Goal: Task Accomplishment & Management: Complete application form

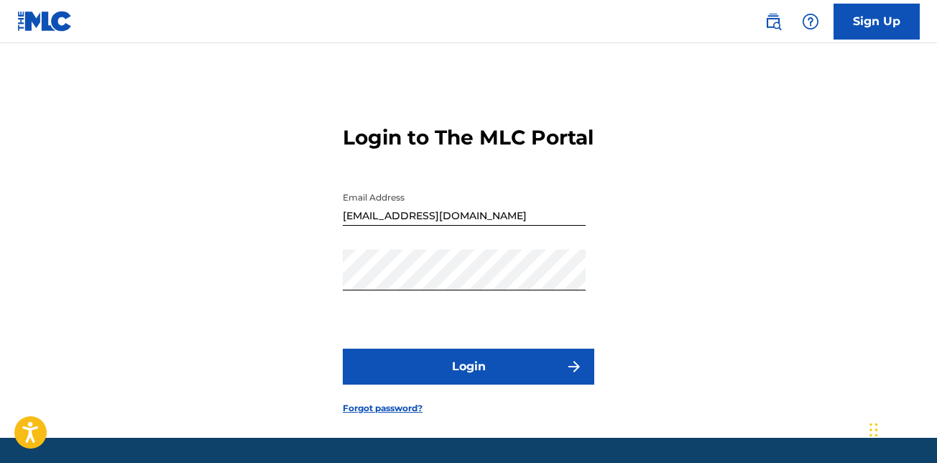
click at [415, 384] on button "Login" at bounding box center [468, 366] width 251 height 36
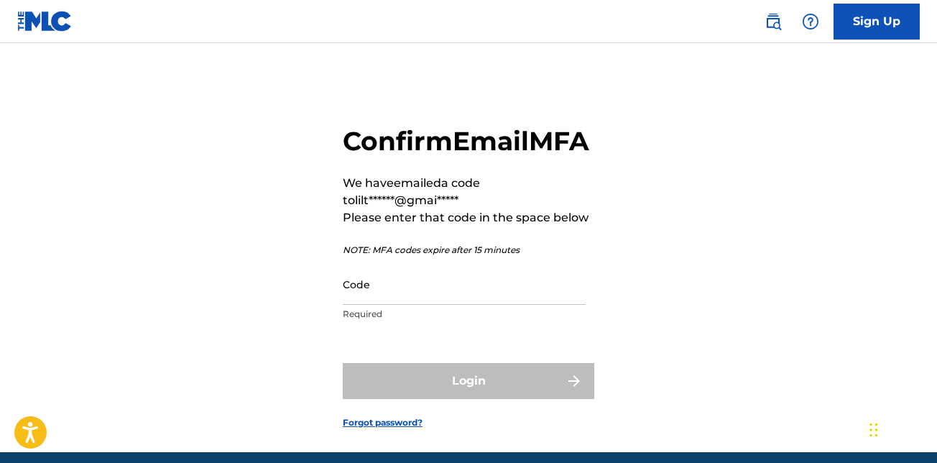
click at [537, 305] on input "Code" at bounding box center [464, 284] width 243 height 41
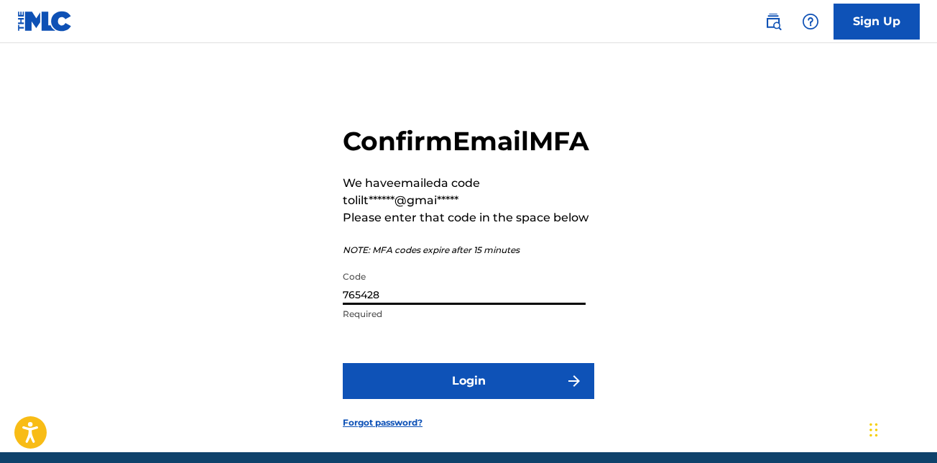
type input "765428"
click at [542, 399] on button "Login" at bounding box center [468, 381] width 251 height 36
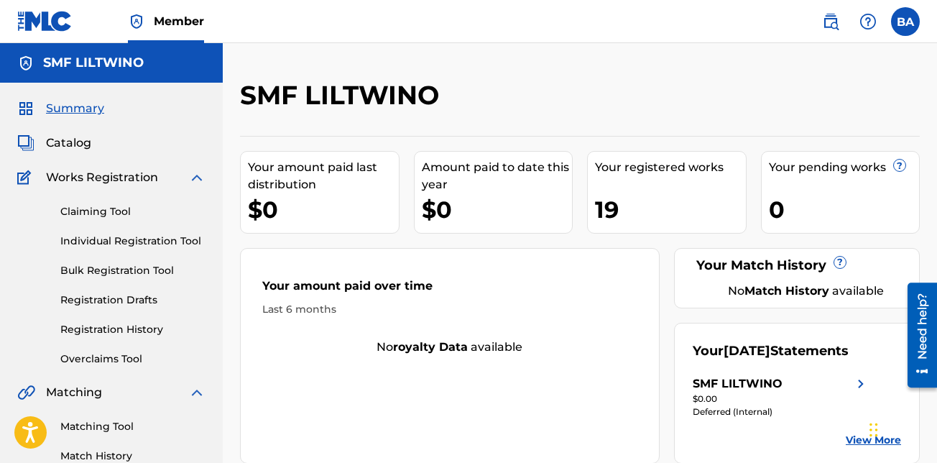
click at [197, 179] on img at bounding box center [196, 177] width 17 height 17
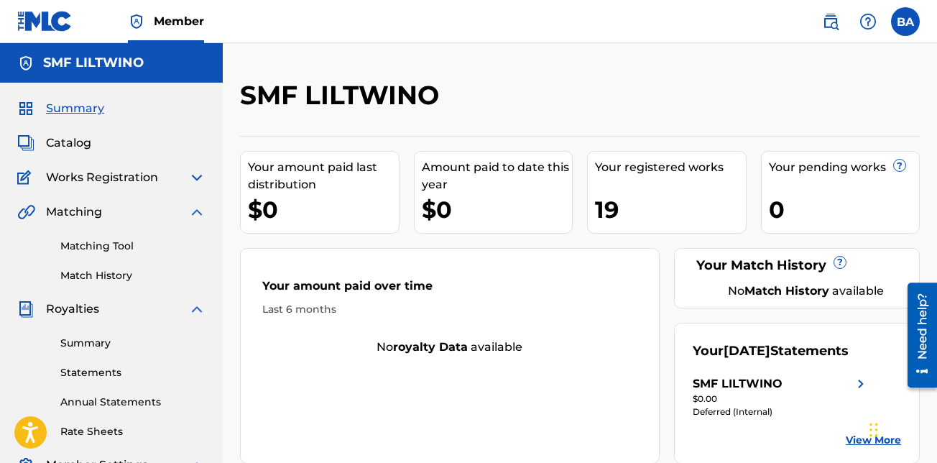
click at [47, 176] on span "Works Registration" at bounding box center [102, 177] width 112 height 17
click at [196, 176] on img at bounding box center [196, 177] width 17 height 17
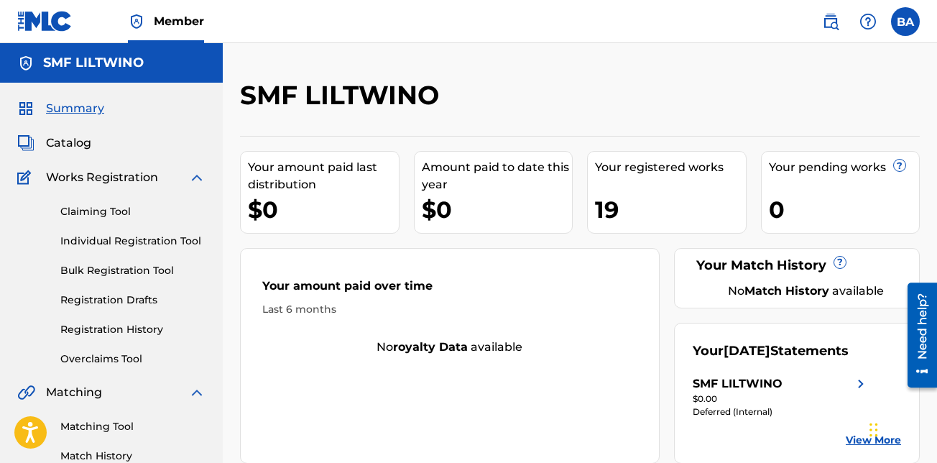
click at [139, 241] on link "Individual Registration Tool" at bounding box center [132, 240] width 145 height 15
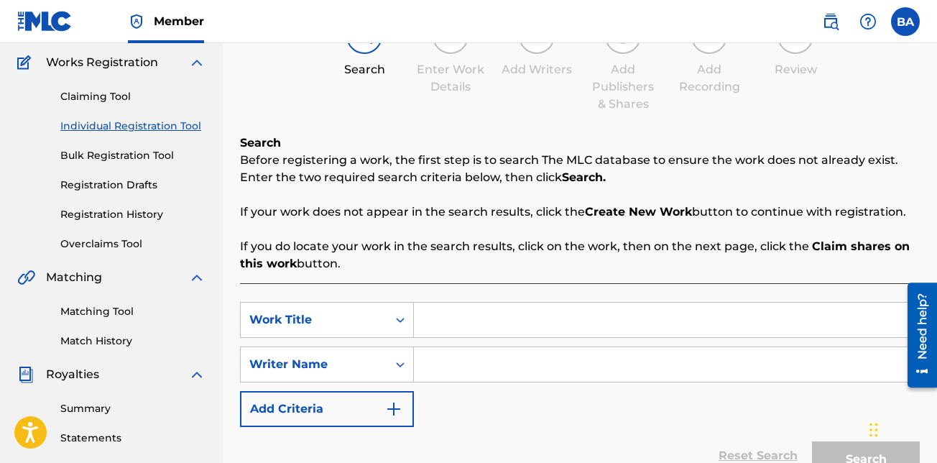
scroll to position [144, 0]
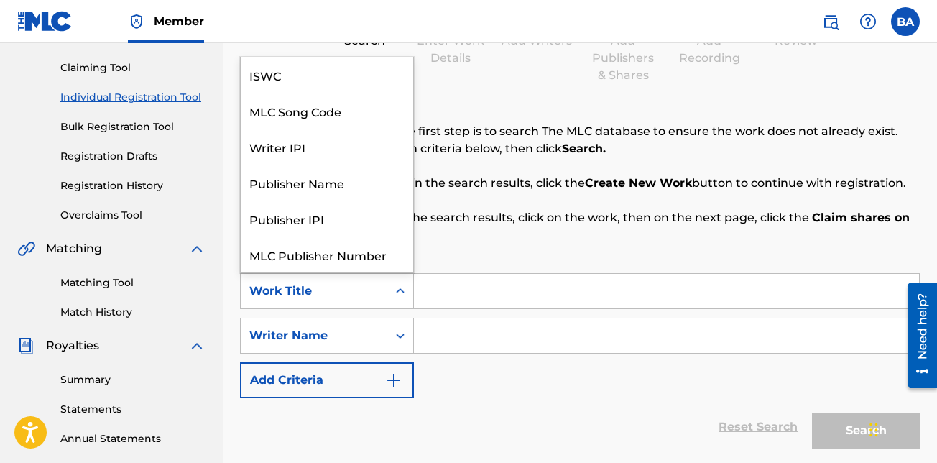
click at [395, 296] on icon "Search Form" at bounding box center [400, 291] width 14 height 14
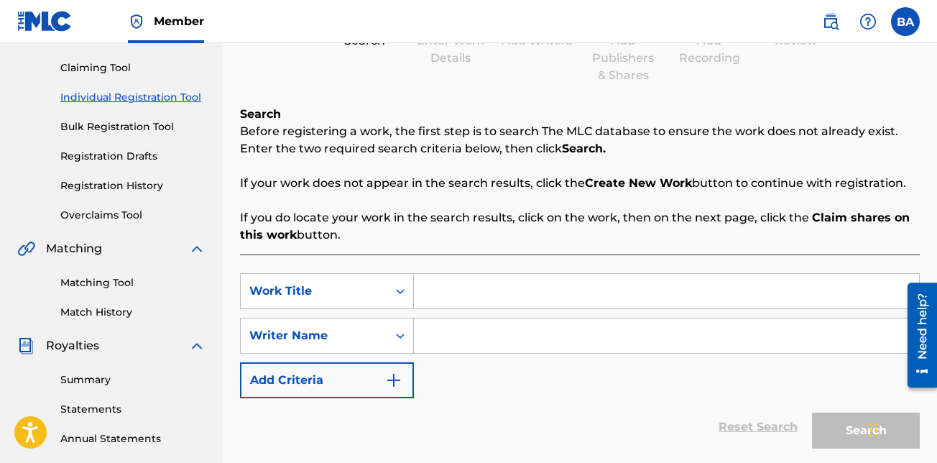
click at [407, 292] on icon "Search Form" at bounding box center [400, 291] width 14 height 14
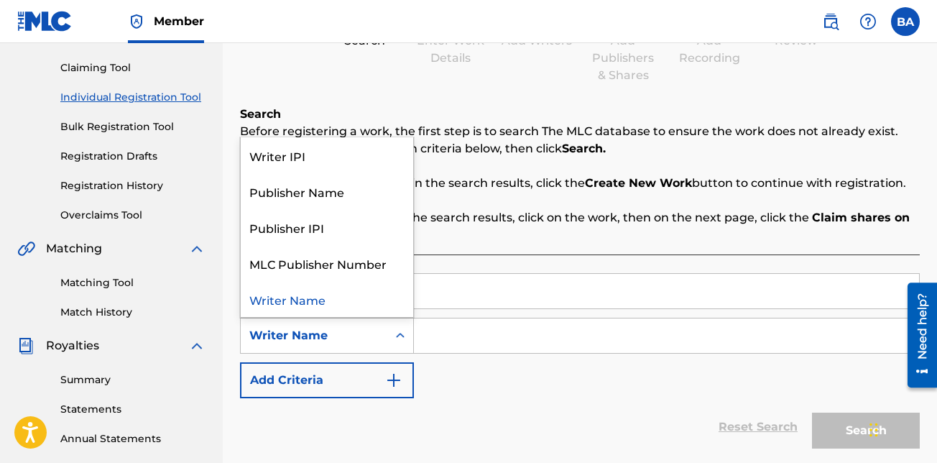
click at [399, 340] on icon "Search Form" at bounding box center [400, 335] width 14 height 14
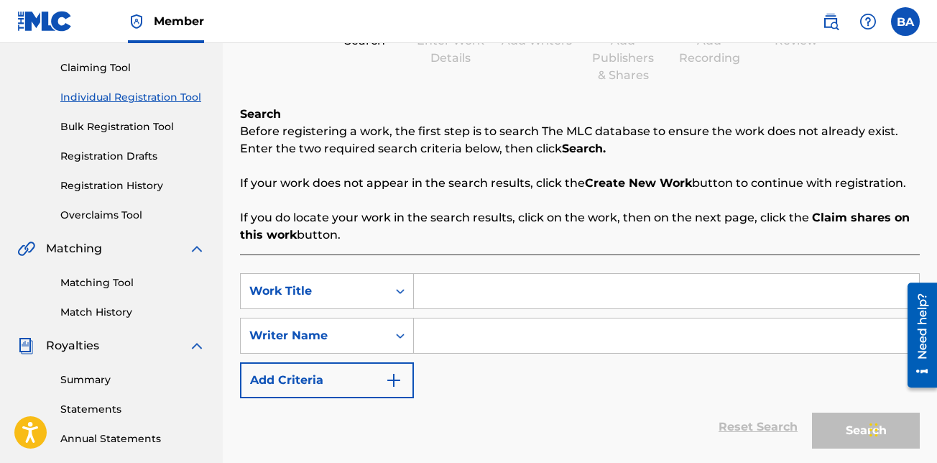
click at [384, 334] on div "Writer Name" at bounding box center [314, 335] width 147 height 27
click at [521, 274] on input "Search Form" at bounding box center [666, 291] width 505 height 34
click at [137, 130] on link "Bulk Registration Tool" at bounding box center [132, 126] width 145 height 15
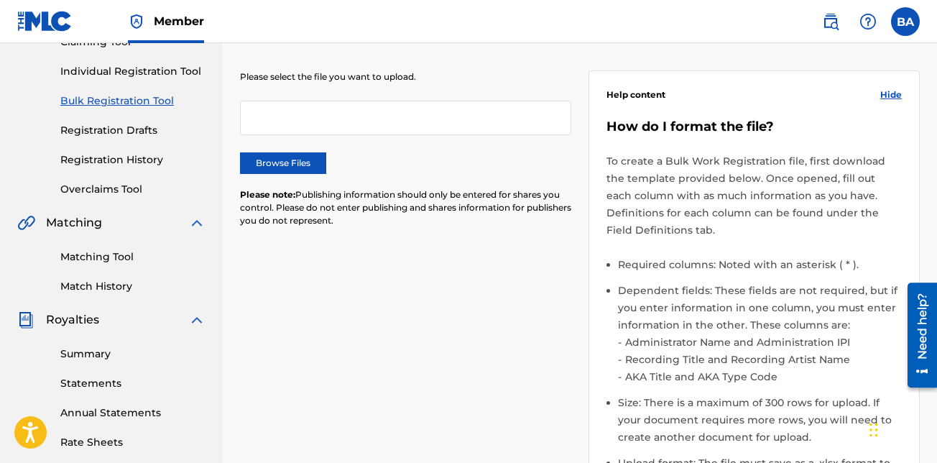
scroll to position [172, 0]
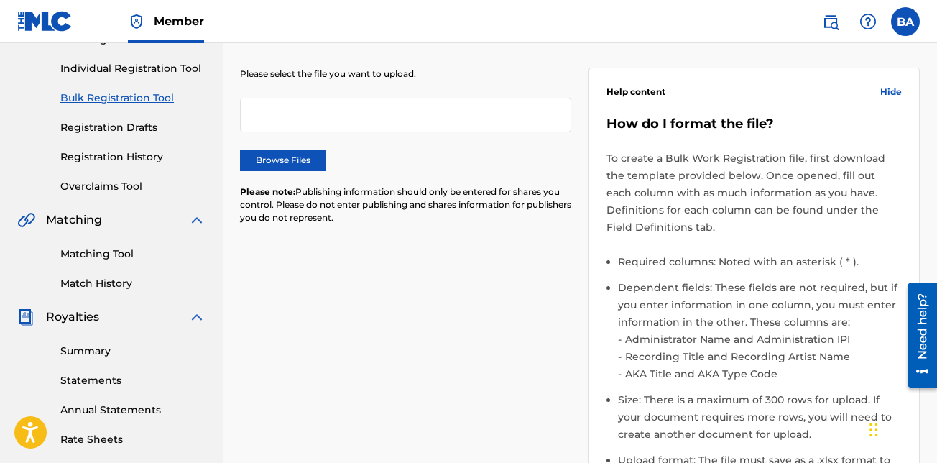
click at [144, 68] on link "Individual Registration Tool" at bounding box center [132, 68] width 145 height 15
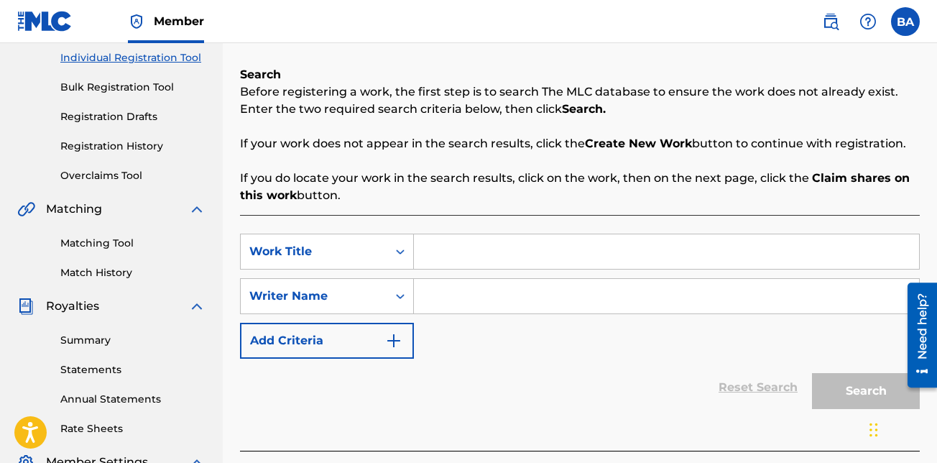
scroll to position [230, 0]
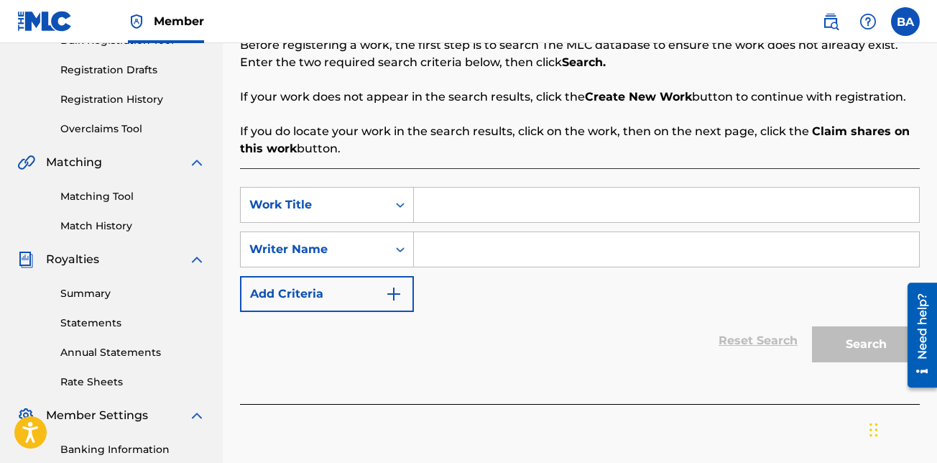
click at [450, 195] on input "Search Form" at bounding box center [666, 204] width 505 height 34
type input "i was"
click at [444, 238] on input "Search Form" at bounding box center [666, 249] width 505 height 34
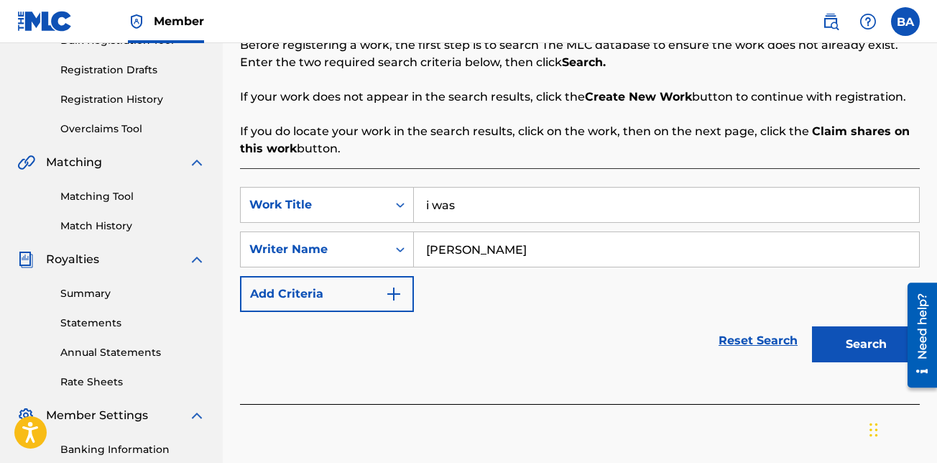
type input "[PERSON_NAME]"
click at [812, 326] on button "Search" at bounding box center [866, 344] width 108 height 36
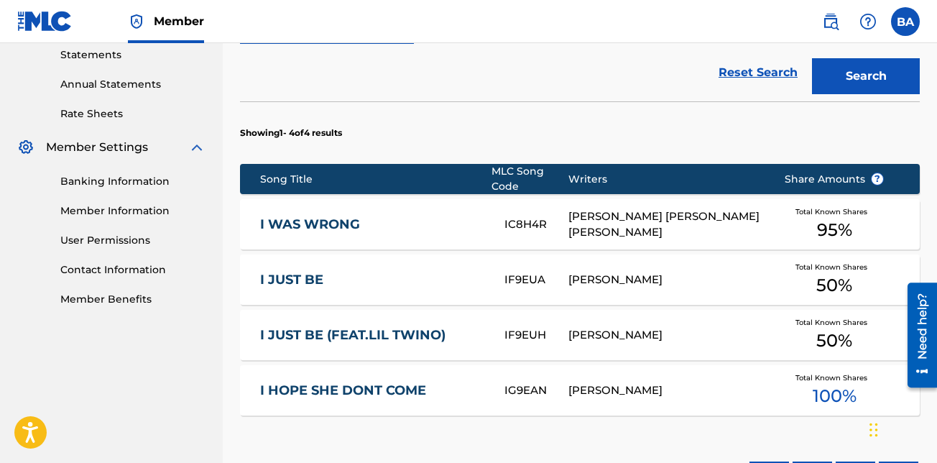
scroll to position [500, 0]
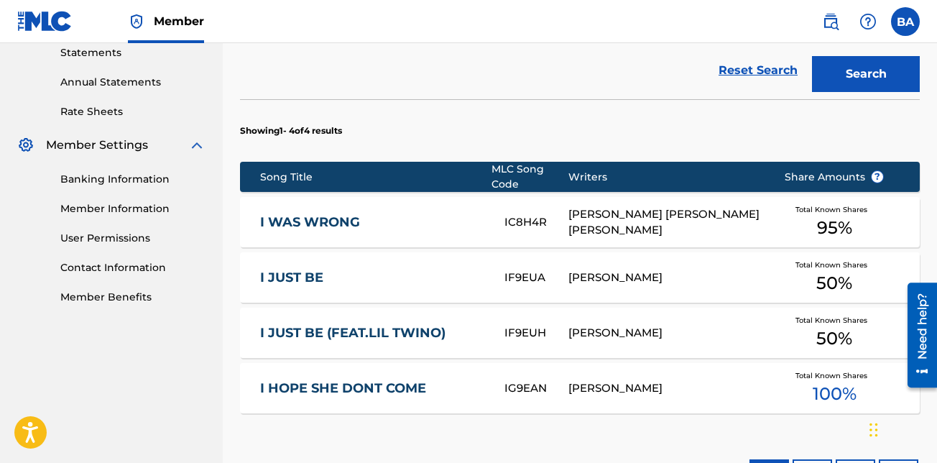
click at [403, 333] on link "I JUST BE (FEAT.LIL TWINO)" at bounding box center [372, 333] width 224 height 17
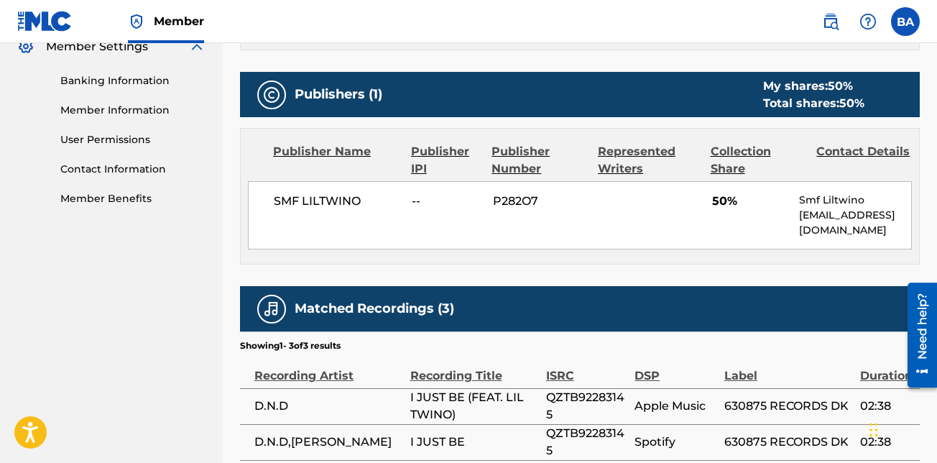
scroll to position [586, 0]
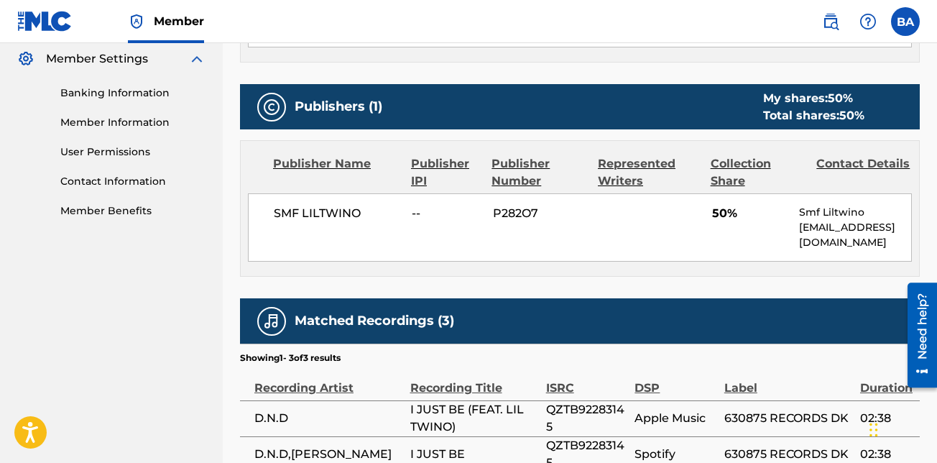
click at [726, 197] on div "SMF LILTWINO -- P282O7 50% Smf Liltwino [EMAIL_ADDRESS][DOMAIN_NAME]" at bounding box center [580, 227] width 664 height 68
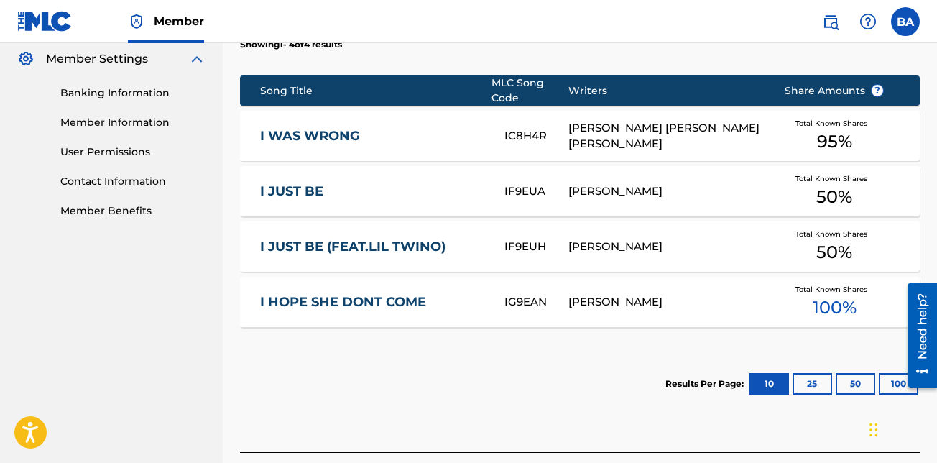
click at [291, 193] on link "I JUST BE" at bounding box center [372, 191] width 224 height 17
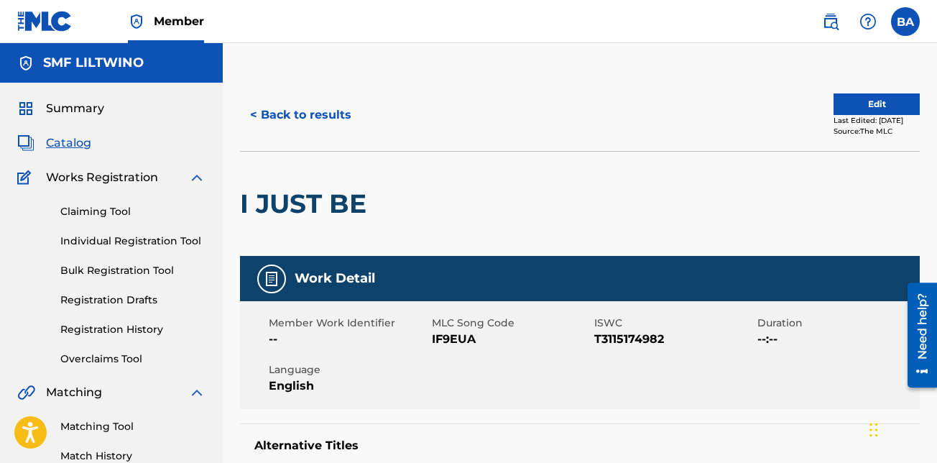
click at [148, 244] on link "Individual Registration Tool" at bounding box center [132, 240] width 145 height 15
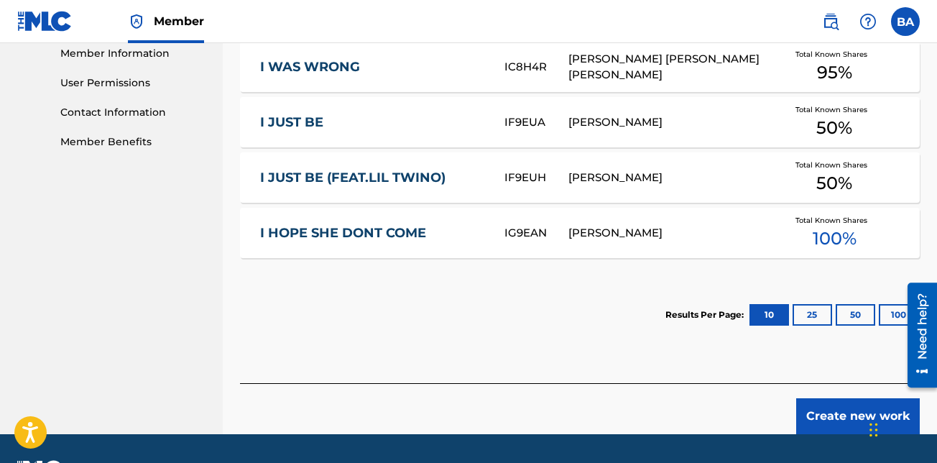
scroll to position [695, 0]
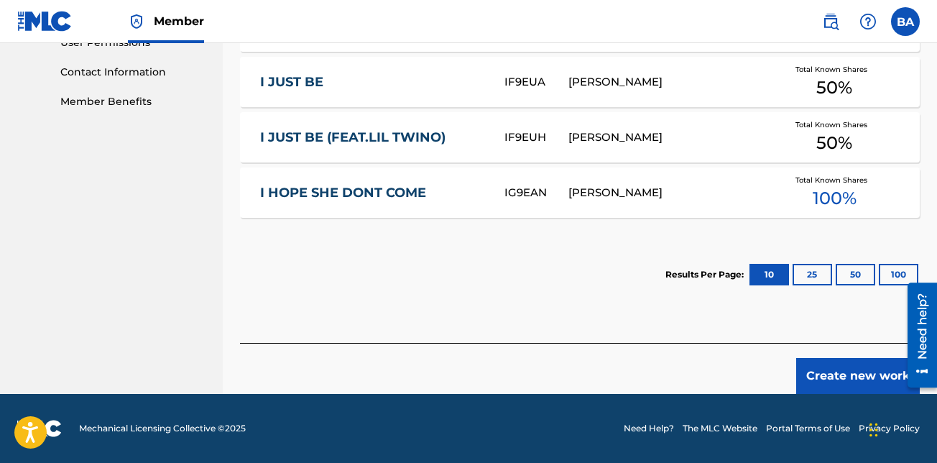
click at [811, 279] on button "25" at bounding box center [812, 275] width 40 height 22
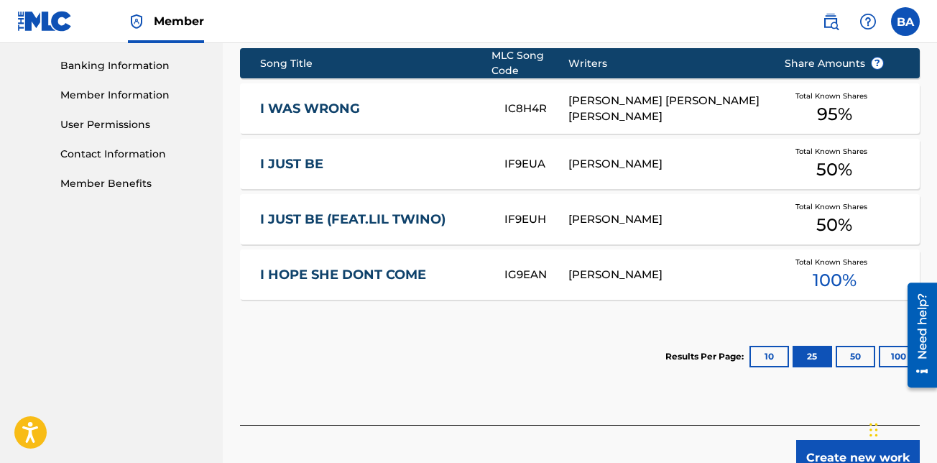
scroll to position [580, 0]
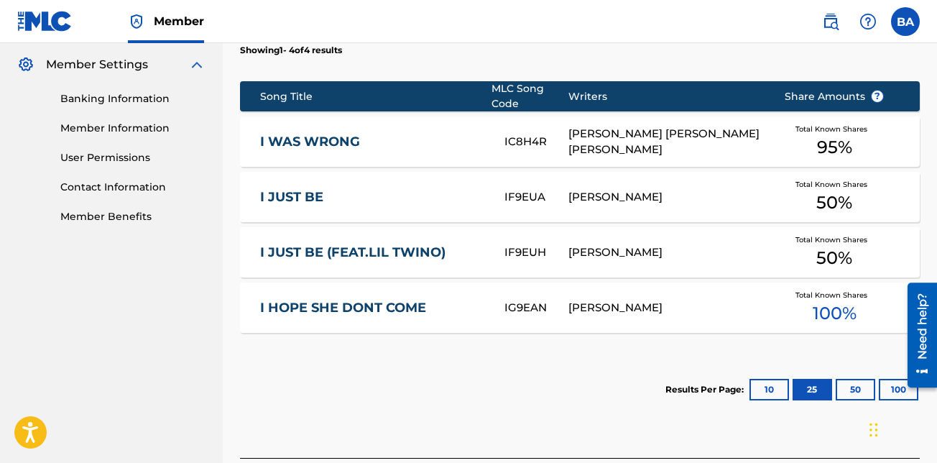
click at [858, 386] on button "50" at bounding box center [855, 390] width 40 height 22
click at [891, 390] on button "100" at bounding box center [899, 390] width 40 height 22
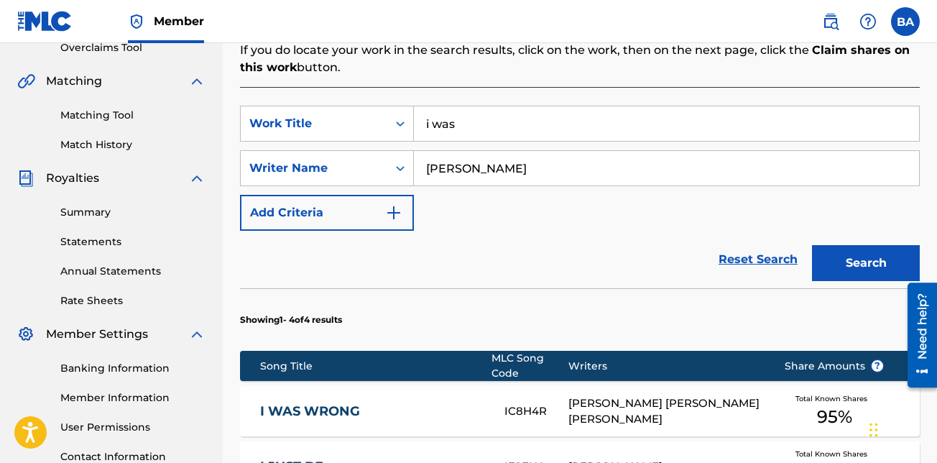
scroll to position [293, 0]
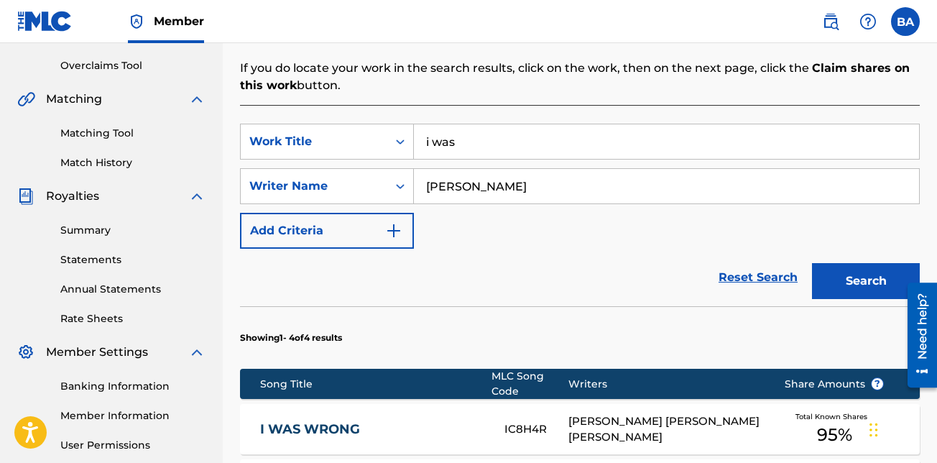
click at [508, 129] on input "i was" at bounding box center [666, 141] width 505 height 34
type input "i"
type input "me vs me"
click at [812, 263] on button "Search" at bounding box center [866, 281] width 108 height 36
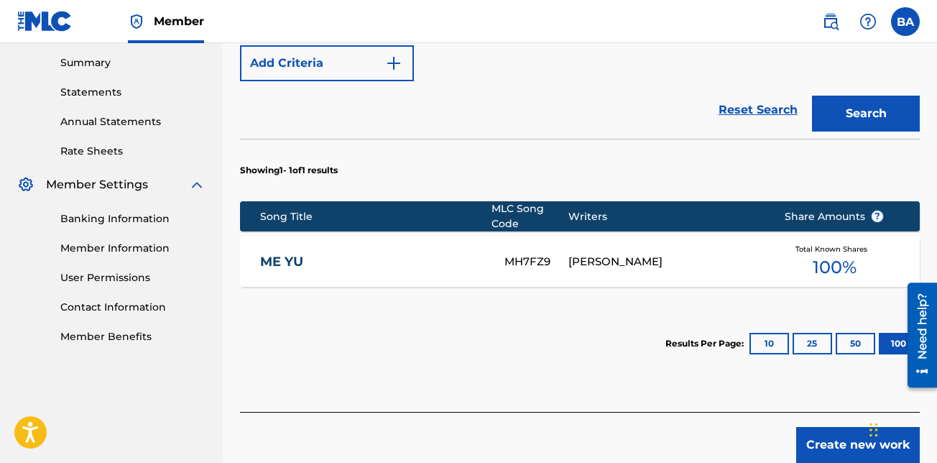
scroll to position [446, 0]
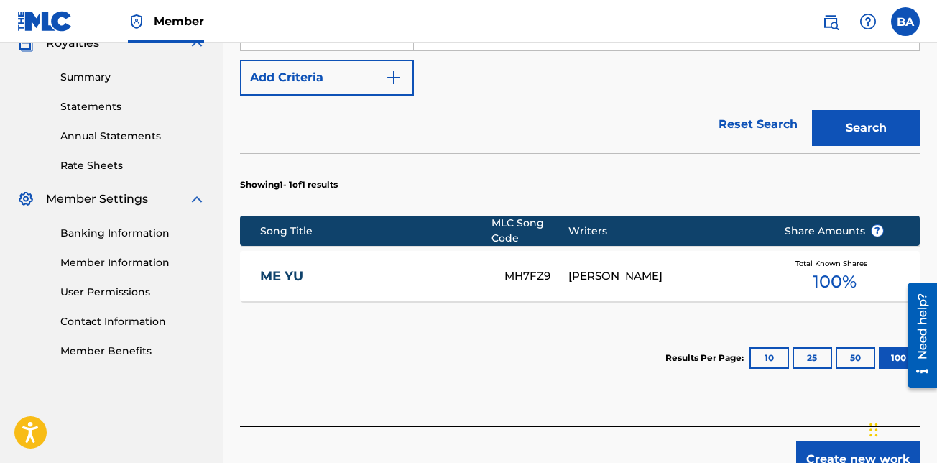
click at [769, 358] on button "10" at bounding box center [769, 358] width 40 height 22
click at [817, 357] on button "25" at bounding box center [812, 358] width 40 height 22
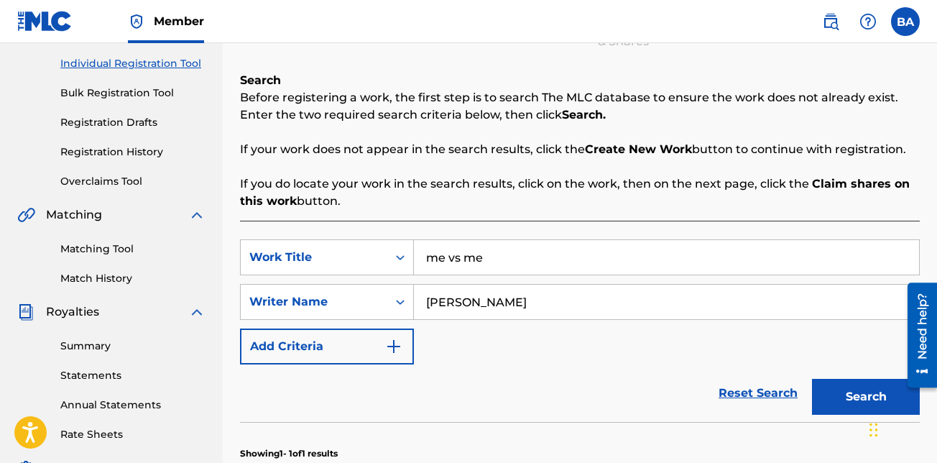
scroll to position [159, 0]
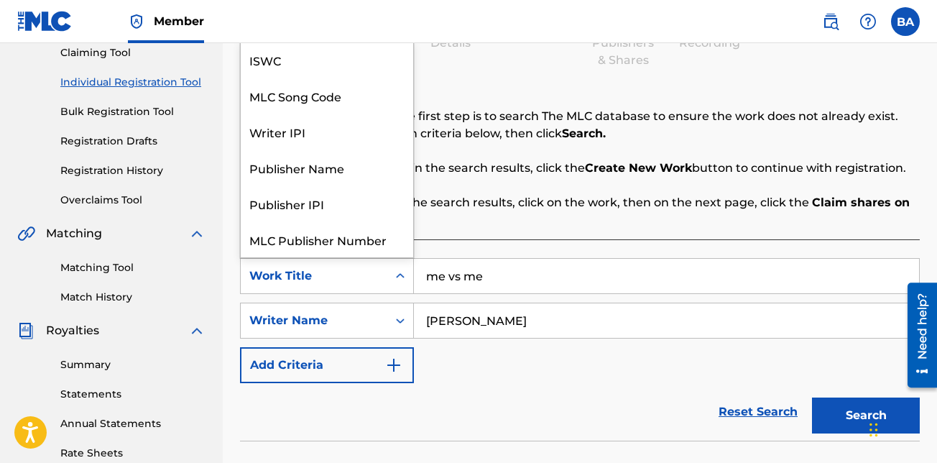
click at [397, 279] on icon "Search Form" at bounding box center [400, 276] width 14 height 14
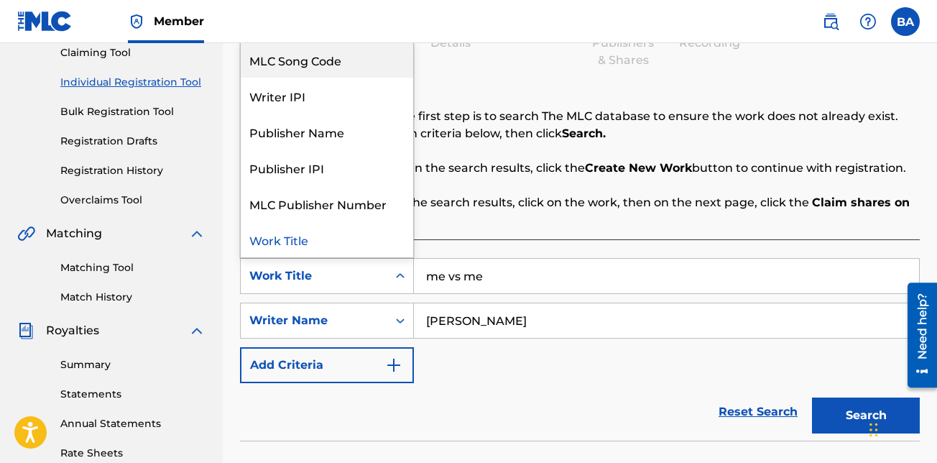
click at [302, 60] on div "MLC Song Code" at bounding box center [327, 60] width 172 height 36
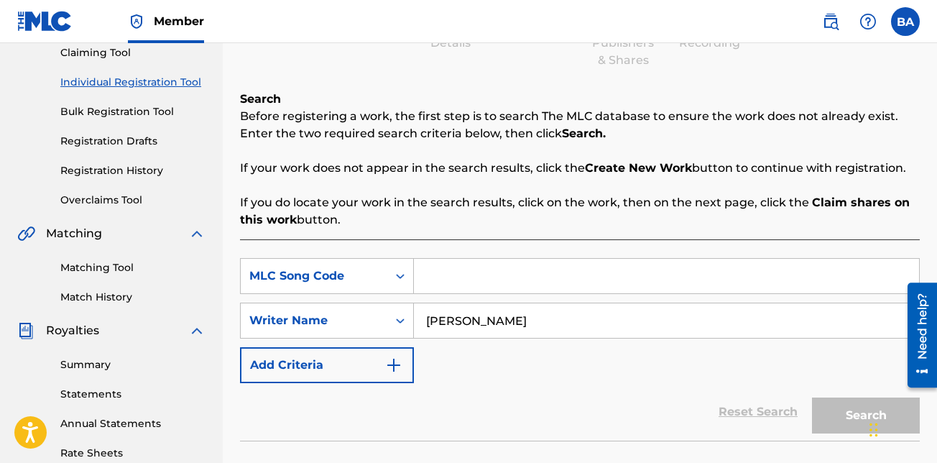
click at [473, 267] on input "Search Form" at bounding box center [666, 276] width 505 height 34
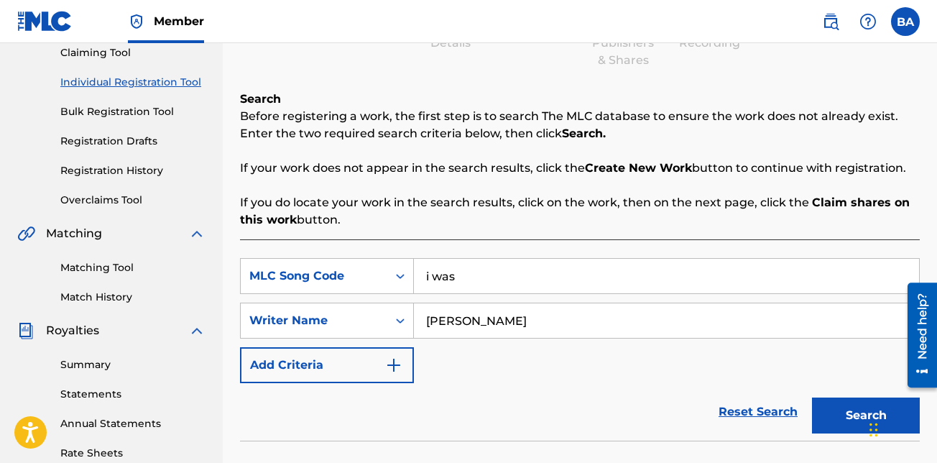
click at [812, 397] on button "Search" at bounding box center [866, 415] width 108 height 36
click at [861, 410] on button "Search" at bounding box center [866, 415] width 108 height 36
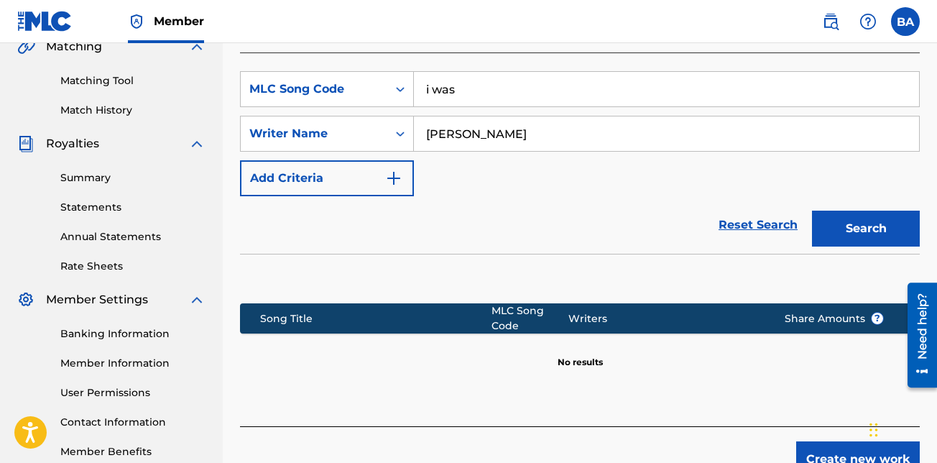
scroll to position [429, 0]
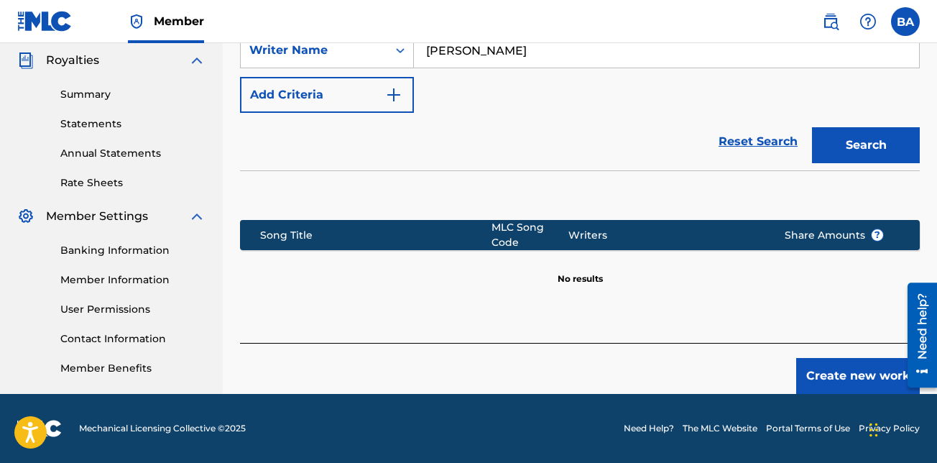
click at [861, 410] on footer "Mechanical Licensing Collective © 2025 Need Help? The MLC Website Portal Terms …" at bounding box center [468, 428] width 937 height 69
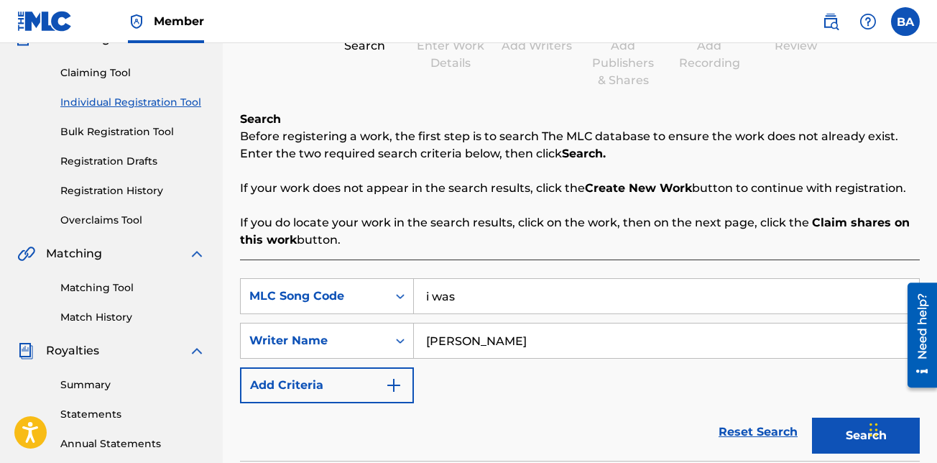
scroll to position [113, 0]
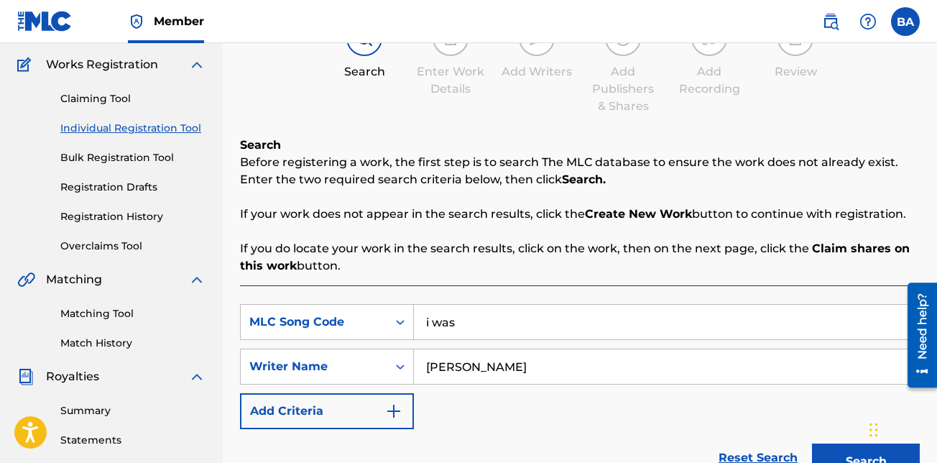
click at [528, 324] on input "i was" at bounding box center [666, 322] width 505 height 34
click at [455, 331] on input "i was" at bounding box center [666, 322] width 505 height 34
type input "i"
type input "it aint what it seem"
click at [812, 443] on button "Search" at bounding box center [866, 461] width 108 height 36
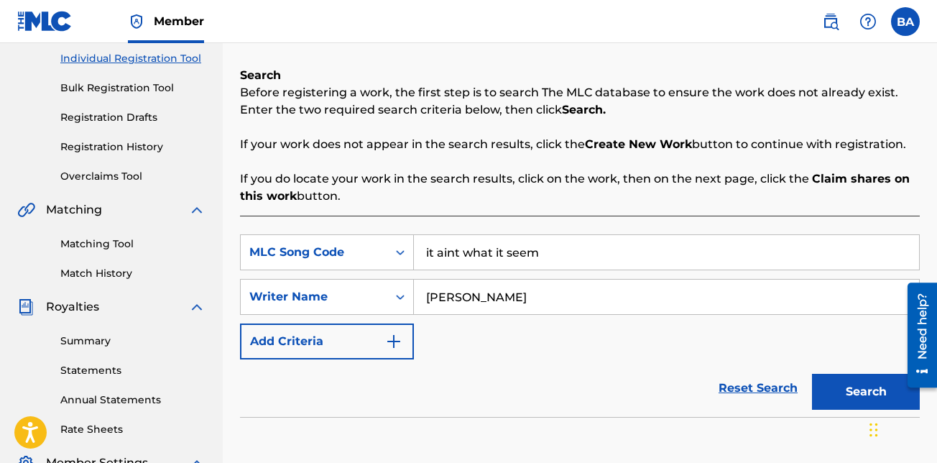
scroll to position [187, 0]
